Goal: Information Seeking & Learning: Learn about a topic

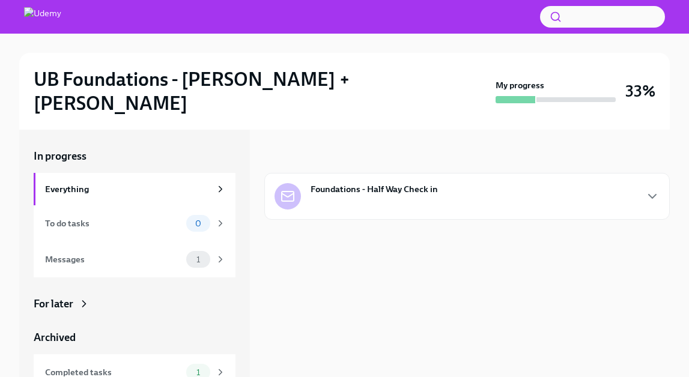
scroll to position [1, 0]
click at [355, 182] on strong "Foundations - Half Way Check in" at bounding box center [373, 188] width 127 height 12
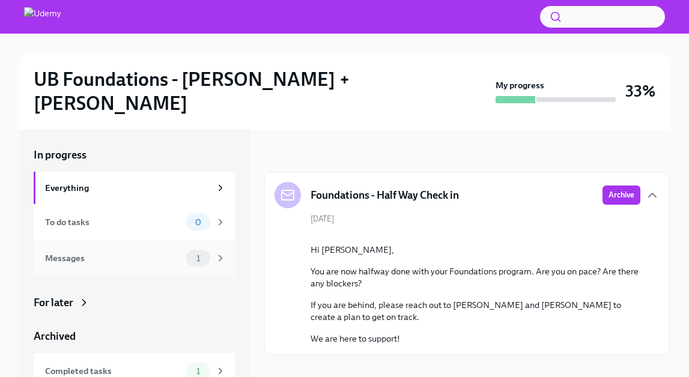
click at [167, 240] on div "Messages 1" at bounding box center [135, 258] width 202 height 36
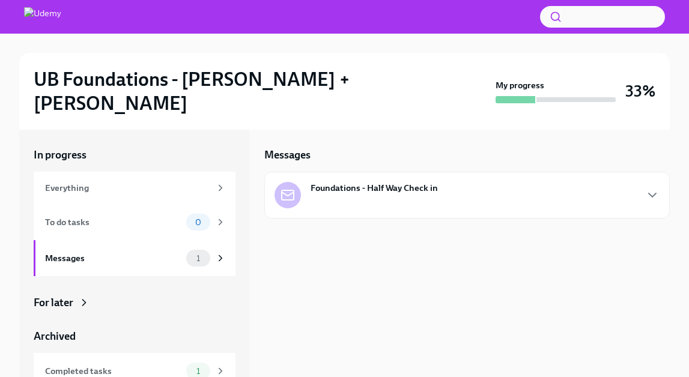
click at [349, 182] on div "Foundations - Half Way Check in" at bounding box center [355, 195] width 163 height 26
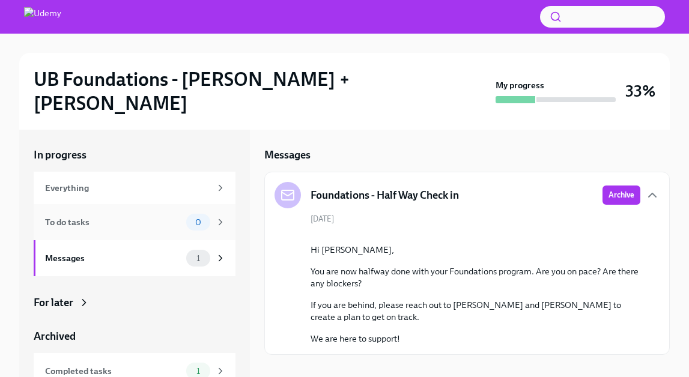
click at [113, 216] on div "To do tasks" at bounding box center [113, 222] width 136 height 13
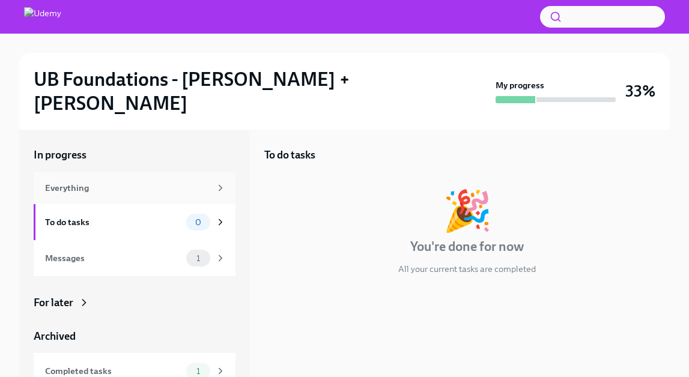
click at [114, 174] on div "Everything" at bounding box center [135, 188] width 202 height 32
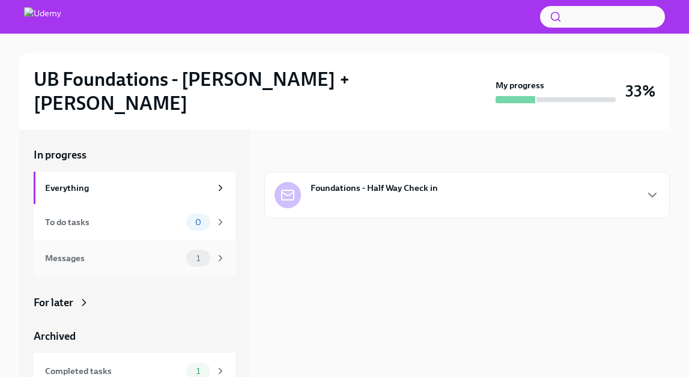
click at [129, 252] on div "Messages" at bounding box center [113, 258] width 136 height 13
click at [145, 252] on div "Messages" at bounding box center [113, 258] width 136 height 13
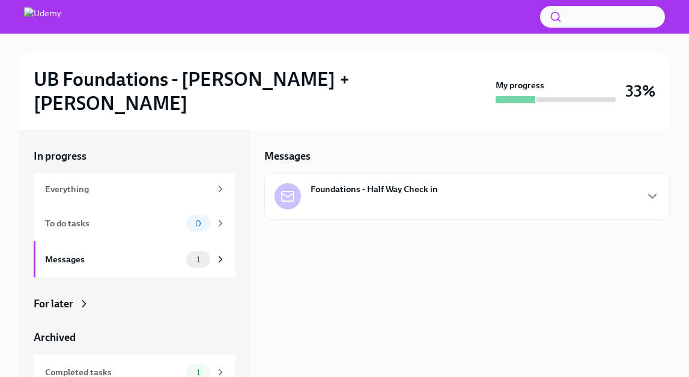
drag, startPoint x: 577, startPoint y: 71, endPoint x: 572, endPoint y: 77, distance: 8.1
click at [576, 79] on div "My progress" at bounding box center [555, 91] width 120 height 24
click at [505, 96] on div at bounding box center [515, 99] width 40 height 7
click at [119, 183] on div "Everything" at bounding box center [127, 189] width 165 height 13
click at [146, 217] on div "To do tasks" at bounding box center [113, 223] width 136 height 13
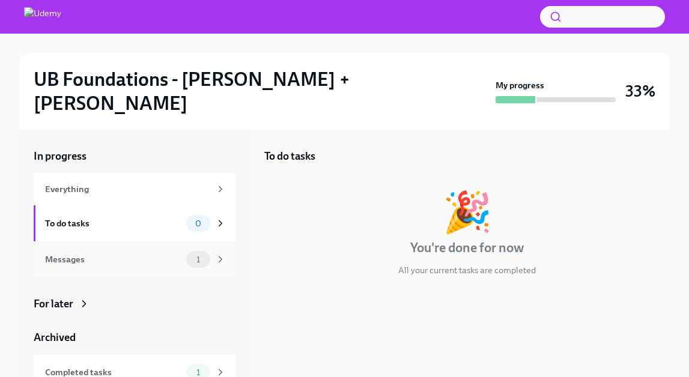
click at [161, 253] on div "Messages" at bounding box center [113, 259] width 136 height 13
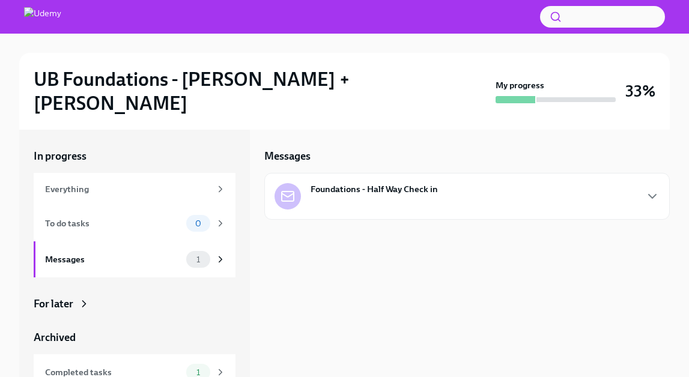
click at [317, 184] on div "Foundations - Half Way Check in" at bounding box center [355, 196] width 163 height 26
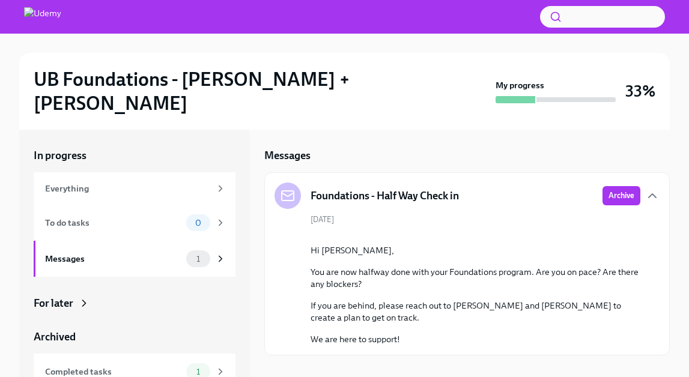
scroll to position [1, 0]
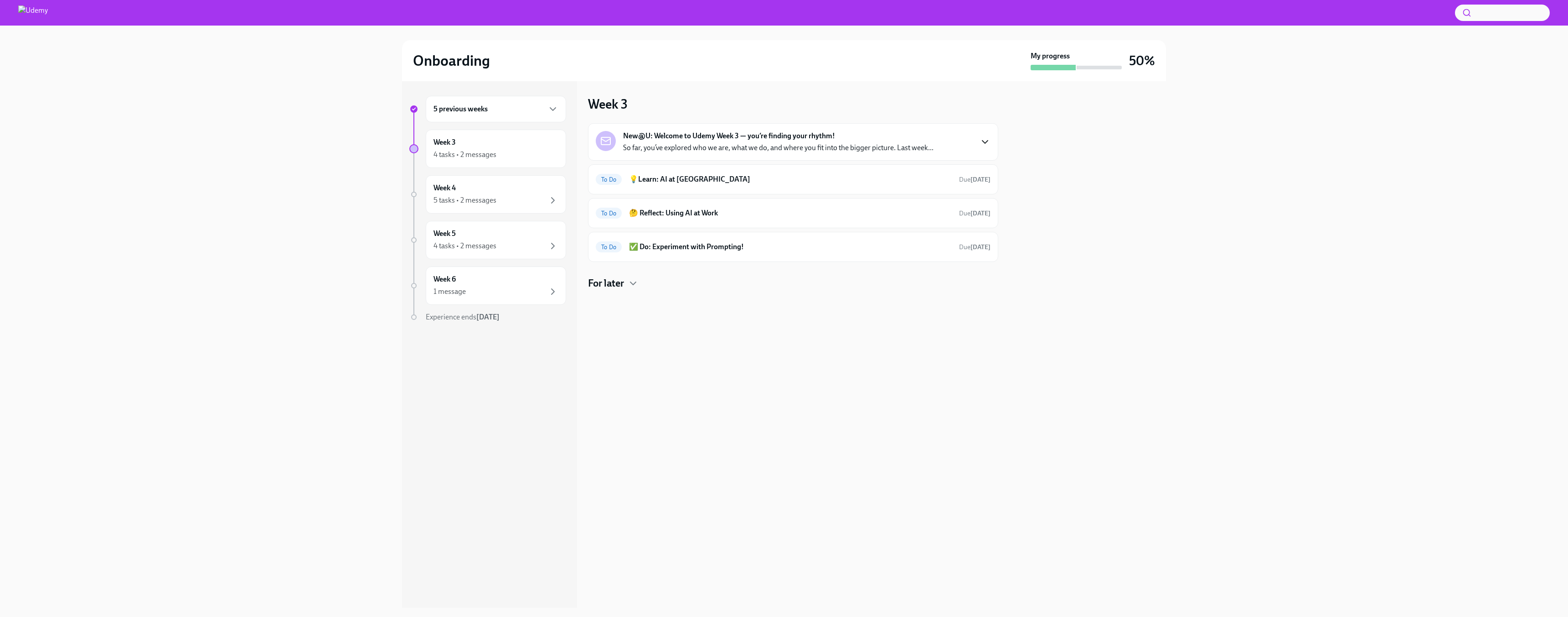
click at [986, 139] on icon "button" at bounding box center [985, 142] width 11 height 11
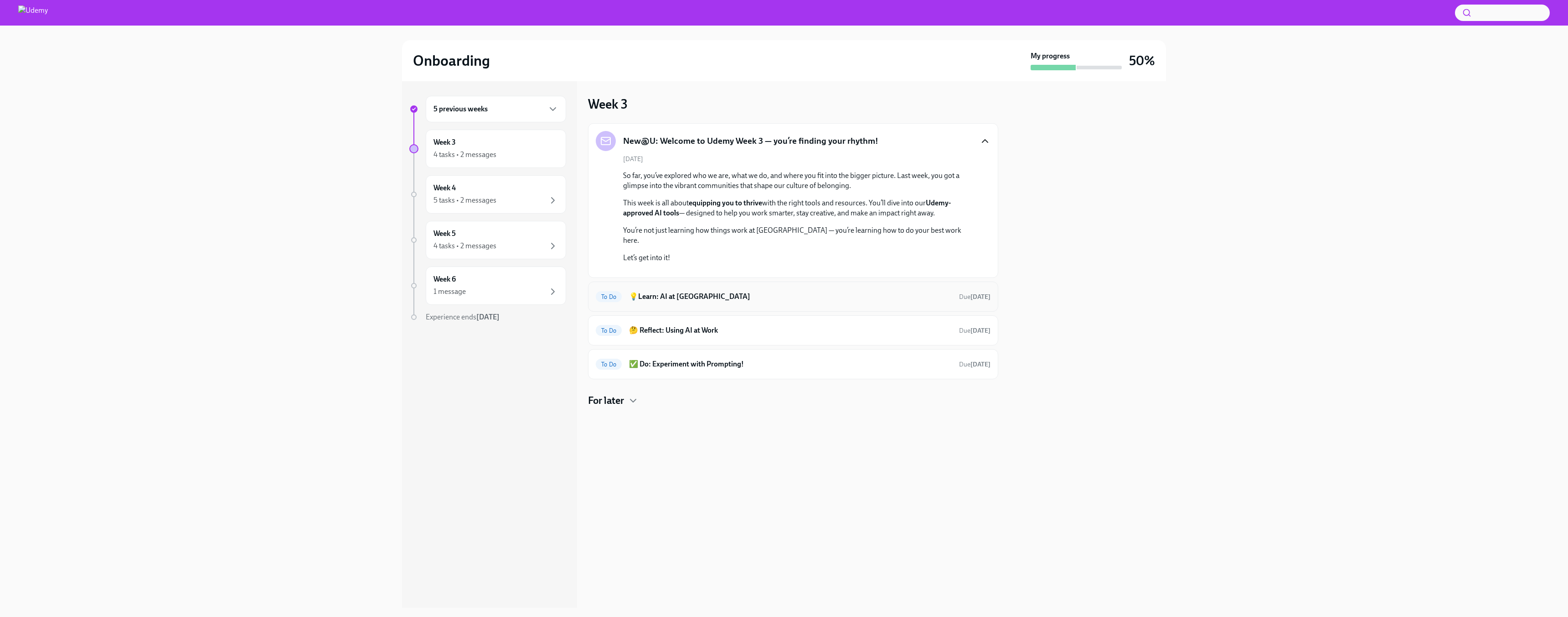
click at [874, 302] on h6 "💡Learn: AI at Udemy" at bounding box center [790, 296] width 323 height 10
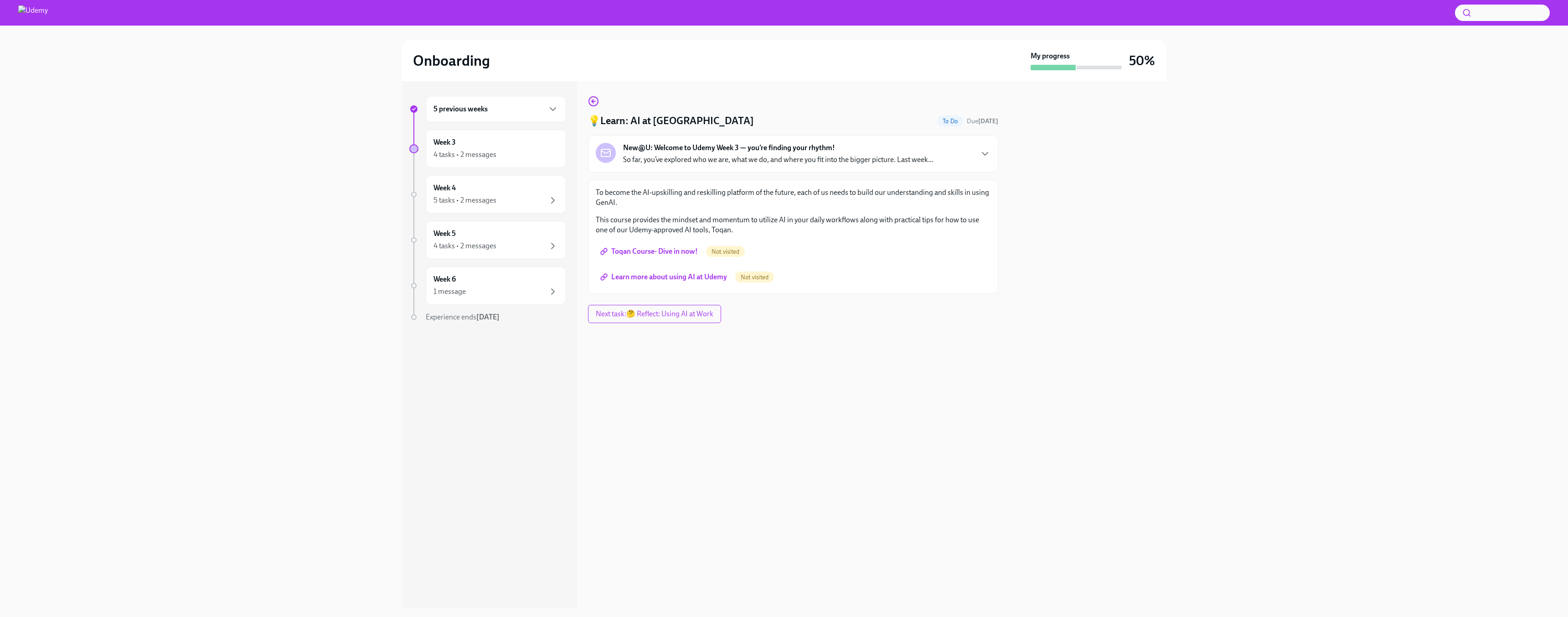
click at [732, 250] on span "Not visited" at bounding box center [725, 252] width 39 height 7
click at [673, 252] on span "Toqan Course- Dive in now!" at bounding box center [650, 252] width 96 height 9
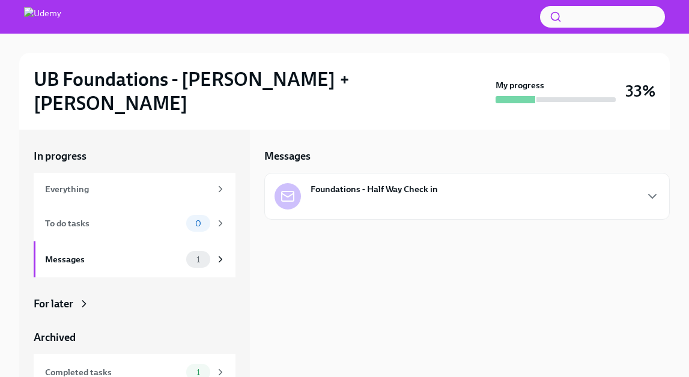
click at [414, 183] on strong "Foundations - Half Way Check in" at bounding box center [373, 189] width 127 height 12
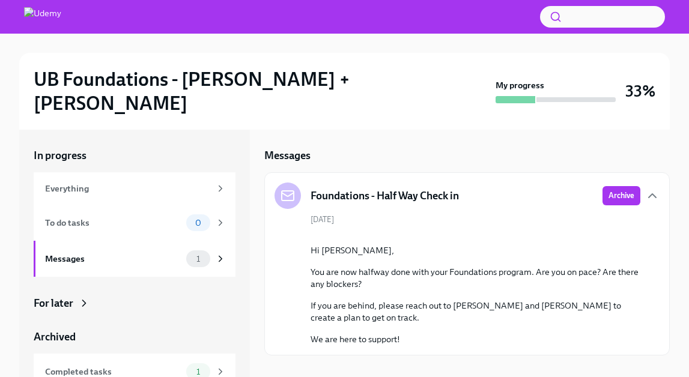
scroll to position [1, 0]
click at [181, 81] on h2 "UB Foundations - [PERSON_NAME] + [PERSON_NAME]" at bounding box center [262, 91] width 457 height 48
click at [182, 81] on h2 "UB Foundations - [PERSON_NAME] + [PERSON_NAME]" at bounding box center [262, 91] width 457 height 48
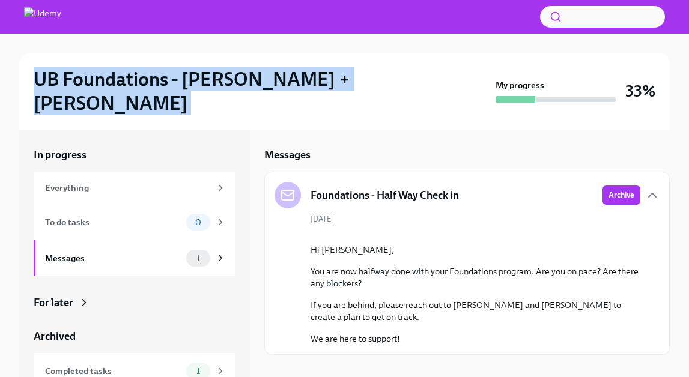
click at [182, 81] on h2 "UB Foundations - [PERSON_NAME] + [PERSON_NAME]" at bounding box center [262, 91] width 457 height 48
copy h2 "UB Foundations - [PERSON_NAME] + [PERSON_NAME]"
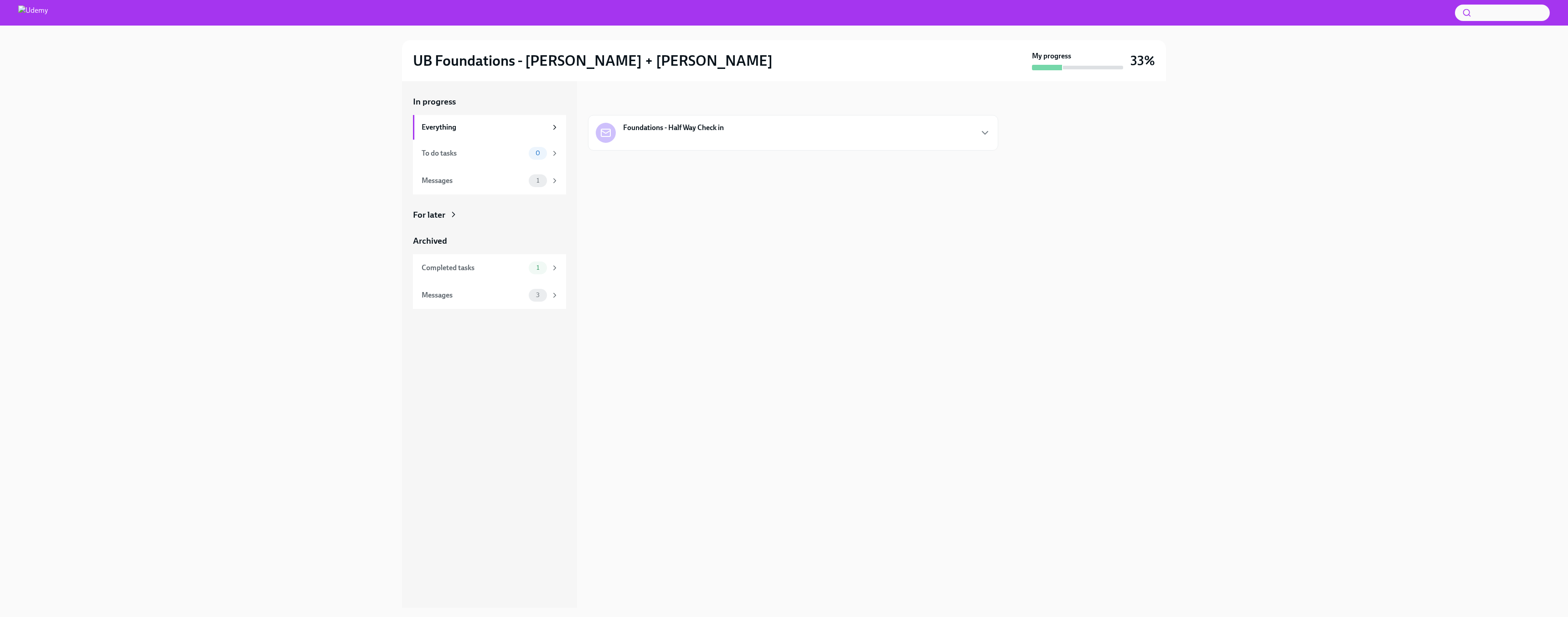
click at [27, 15] on img at bounding box center [33, 12] width 30 height 14
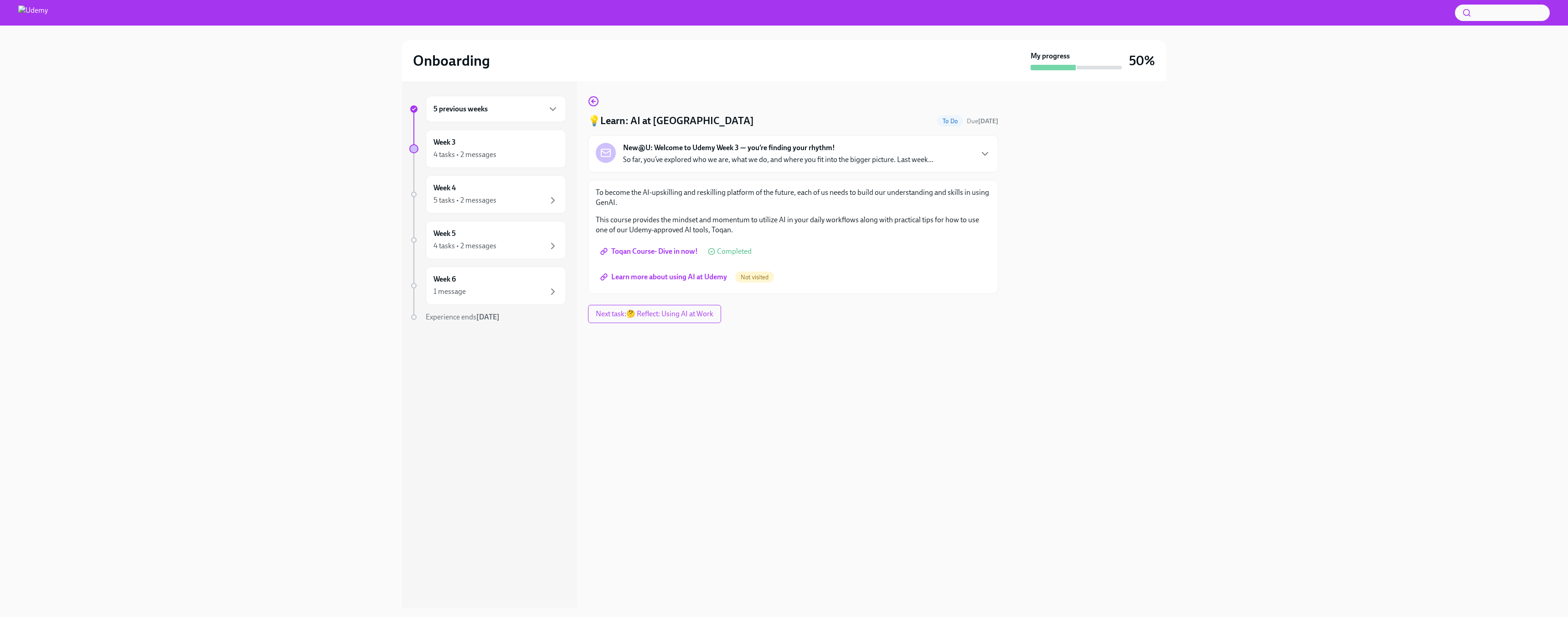
click at [31, 11] on img at bounding box center [33, 12] width 30 height 14
click at [30, 14] on img at bounding box center [33, 12] width 30 height 14
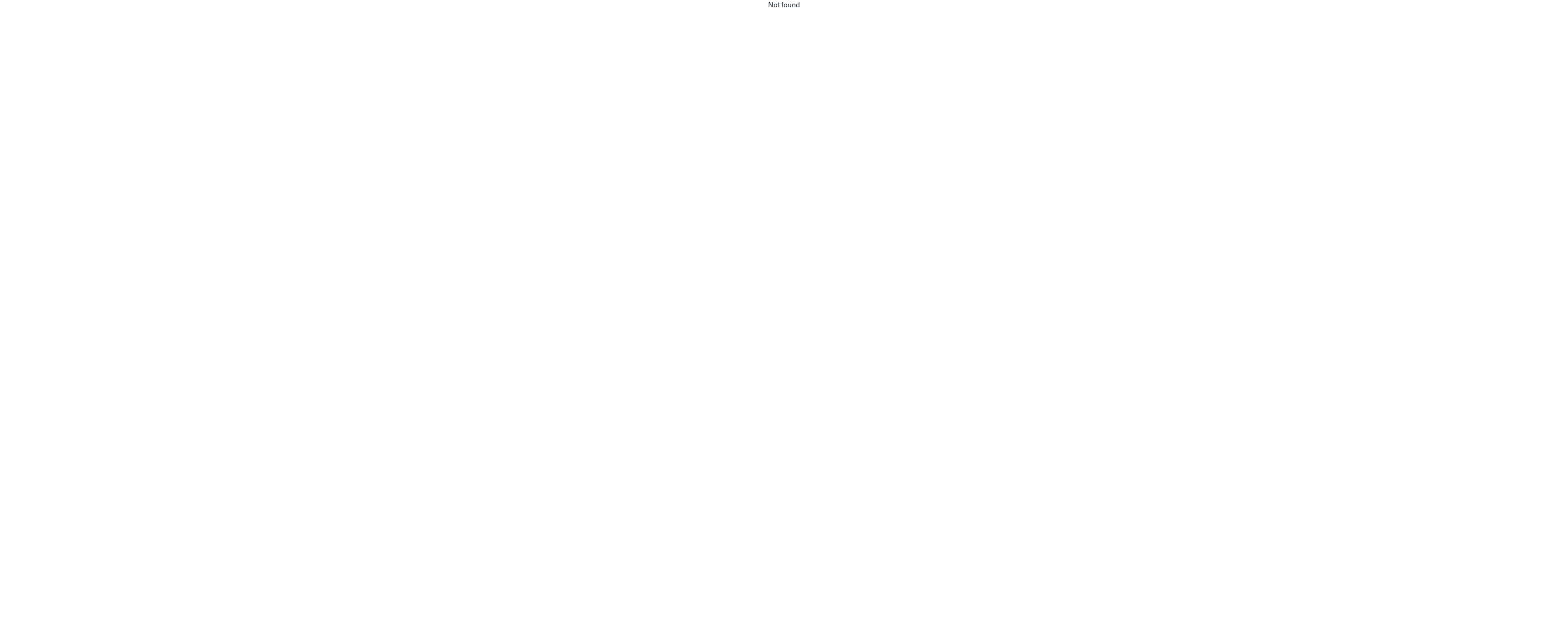
drag, startPoint x: 225, startPoint y: 177, endPoint x: 200, endPoint y: 151, distance: 36.1
